Goal: Task Accomplishment & Management: Manage account settings

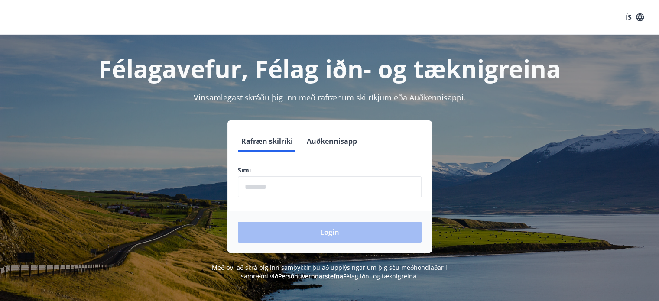
click at [320, 185] on input "phone" at bounding box center [330, 186] width 184 height 21
type input "********"
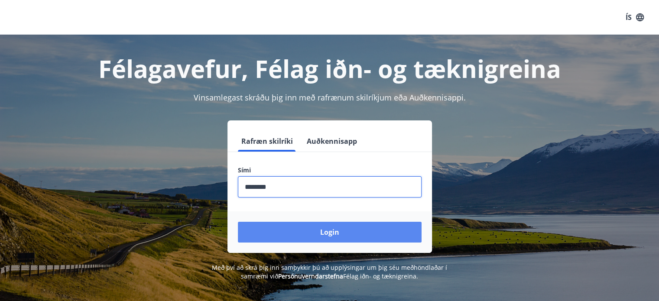
click at [346, 234] on button "Login" at bounding box center [330, 232] width 184 height 21
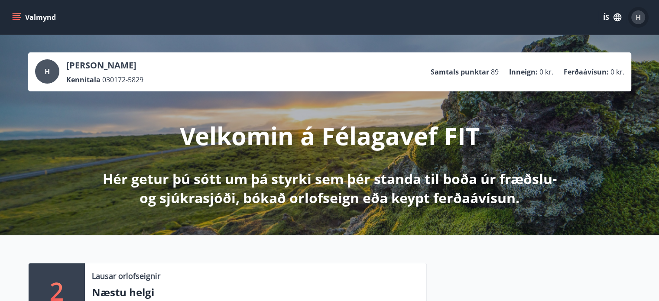
click at [639, 19] on span "H" at bounding box center [638, 18] width 5 height 10
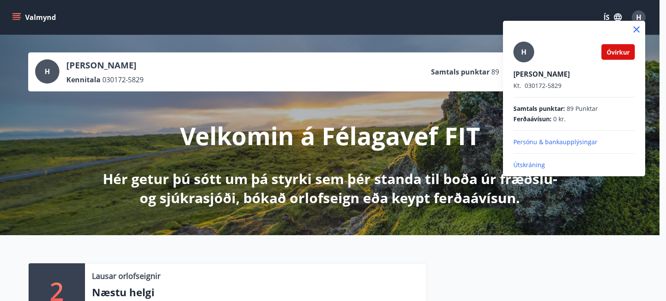
click at [549, 144] on p "Persónu & bankaupplýsingar" at bounding box center [573, 142] width 121 height 9
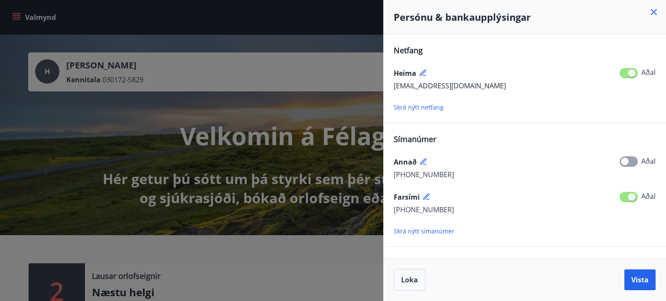
click at [653, 11] on icon at bounding box center [653, 12] width 6 height 6
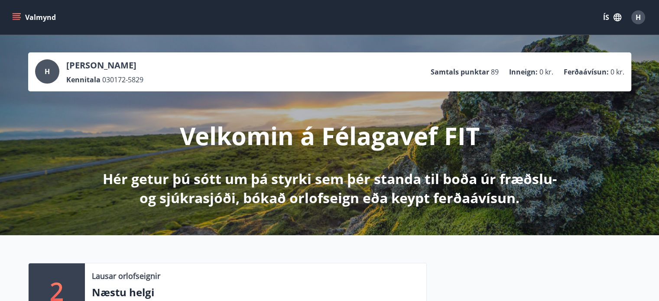
click at [16, 14] on icon "menu" at bounding box center [16, 17] width 9 height 9
click at [258, 32] on div "Valmynd ÍS H" at bounding box center [329, 17] width 659 height 35
click at [50, 70] on div "H" at bounding box center [47, 71] width 24 height 24
click at [493, 72] on span "89" at bounding box center [495, 72] width 8 height 10
click at [19, 18] on icon "menu" at bounding box center [16, 17] width 9 height 9
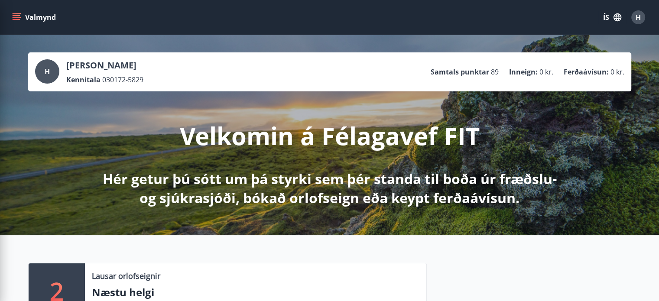
click at [280, 16] on div "Valmynd ÍS H" at bounding box center [329, 17] width 638 height 21
